Goal: Transaction & Acquisition: Purchase product/service

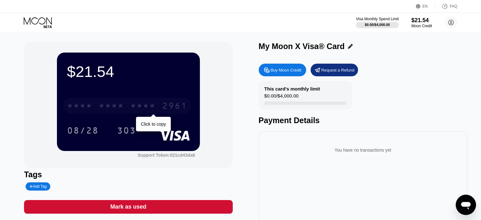
click at [151, 107] on div "* * * *" at bounding box center [142, 106] width 25 height 10
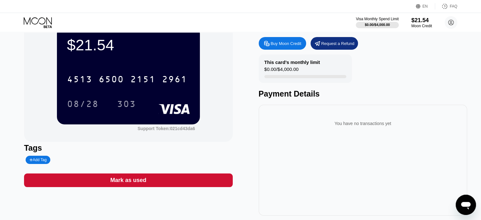
scroll to position [15, 0]
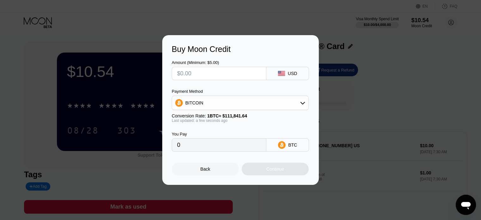
click at [432, 69] on div "Buy Moon Credit Amount (Minimum: $5.00) USD Payment Method BITCOIN Conversion R…" at bounding box center [240, 109] width 481 height 149
click at [26, 78] on div "Buy Moon Credit Amount (Minimum: $5.00) USD Payment Method BITCOIN Conversion R…" at bounding box center [240, 109] width 481 height 149
click at [198, 174] on div "Back" at bounding box center [205, 168] width 67 height 13
click at [15, 101] on div "Buy Moon Credit Amount (Minimum: $5.00) USD Payment Method BITCOIN Conversion R…" at bounding box center [240, 109] width 481 height 149
click at [394, 110] on div "Buy Moon Credit Amount (Minimum: $5.00) USD Payment Method BITCOIN Conversion R…" at bounding box center [240, 109] width 481 height 149
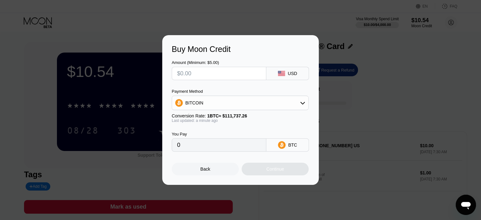
click at [366, 107] on div "Buy Moon Credit Amount (Minimum: $5.00) USD Payment Method BITCOIN Conversion R…" at bounding box center [240, 109] width 481 height 149
click at [199, 175] on div "Back" at bounding box center [205, 168] width 67 height 13
